Goal: Information Seeking & Learning: Find specific fact

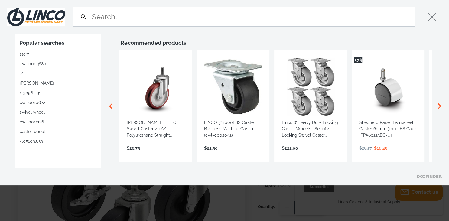
type input "9"
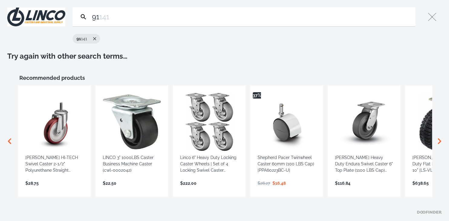
type input "9"
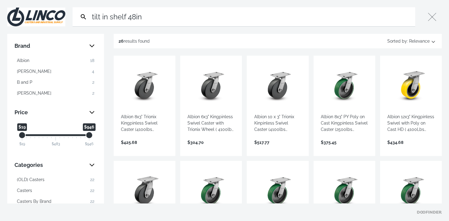
type input "tilt in shelf 48in"
